Goal: Transaction & Acquisition: Book appointment/travel/reservation

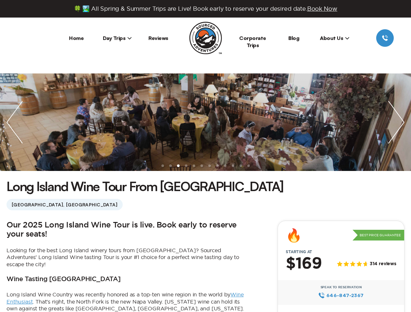
click at [205, 156] on ul at bounding box center [205, 123] width 411 height 98
click at [324, 8] on span "Book Now" at bounding box center [322, 9] width 30 height 6
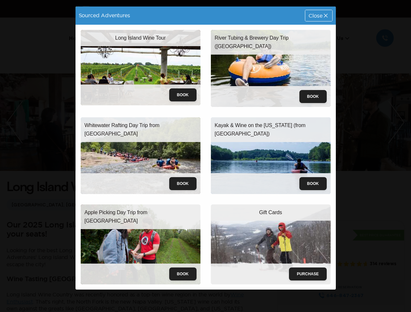
click at [334, 38] on div "River Tubing & Brewery Day Trip ([GEOGRAPHIC_DATA]) Book" at bounding box center [271, 69] width 130 height 88
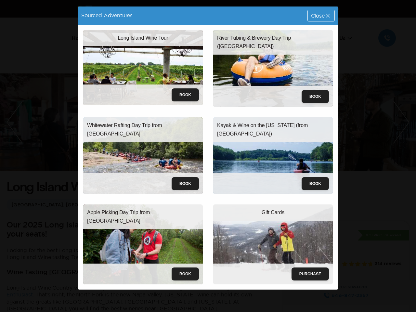
click at [18, 54] on div "Sourced Adventures Close Long Island Wine Tour Book River Tubing & Brewery Day …" at bounding box center [208, 156] width 416 height 312
click at [15, 122] on div "Sourced Adventures Close Long Island Wine Tour Book River Tubing & Brewery Day …" at bounding box center [208, 156] width 416 height 312
click at [205, 122] on div "Sourced Adventures Close Long Island Wine Tour Book River Tubing & Brewery Day …" at bounding box center [208, 156] width 416 height 312
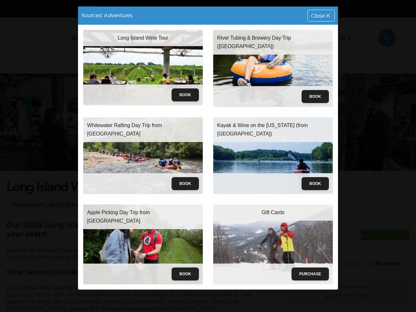
click at [205, 122] on div "Sourced Adventures Close Long Island Wine Tour Book River Tubing & Brewery Day …" at bounding box center [208, 156] width 416 height 312
